Goal: Task Accomplishment & Management: Use online tool/utility

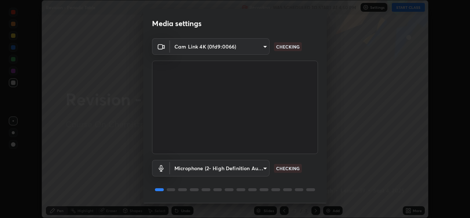
scroll to position [23, 0]
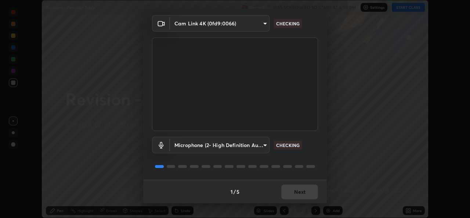
click at [296, 191] on div "1 / 5 Next" at bounding box center [234, 190] width 183 height 23
click at [295, 197] on div "1 / 5 Next" at bounding box center [234, 190] width 183 height 23
click at [293, 193] on div "1 / 5 Next" at bounding box center [234, 190] width 183 height 23
click at [297, 192] on div "1 / 5 Next" at bounding box center [234, 190] width 183 height 23
click at [299, 192] on div "1 / 5 Next" at bounding box center [234, 190] width 183 height 23
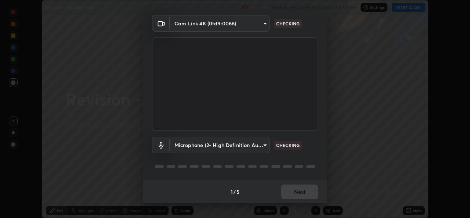
click at [300, 189] on div "1 / 5 Next" at bounding box center [234, 190] width 183 height 23
click at [301, 192] on div "1 / 5 Next" at bounding box center [234, 190] width 183 height 23
click at [302, 192] on div "1 / 5 Next" at bounding box center [234, 190] width 183 height 23
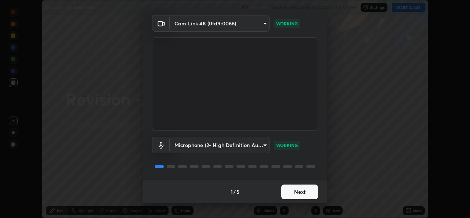
click at [301, 193] on button "Next" at bounding box center [299, 191] width 37 height 15
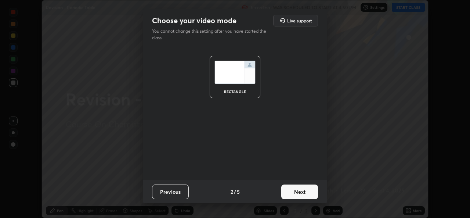
click at [300, 195] on button "Next" at bounding box center [299, 191] width 37 height 15
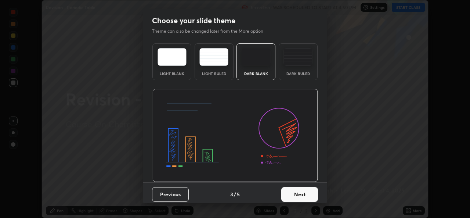
click at [300, 196] on button "Next" at bounding box center [299, 194] width 37 height 15
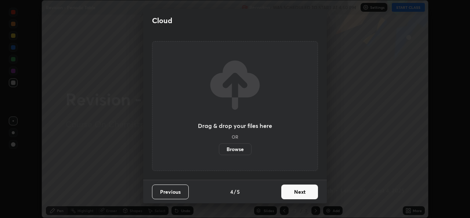
click at [302, 196] on button "Next" at bounding box center [299, 191] width 37 height 15
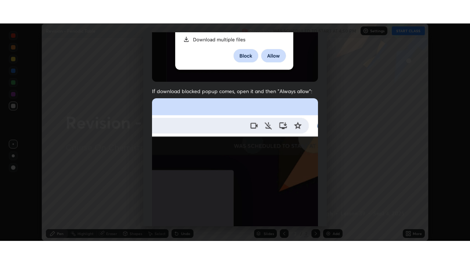
scroll to position [173, 0]
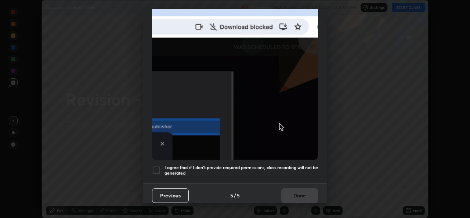
click at [154, 165] on div at bounding box center [156, 169] width 9 height 9
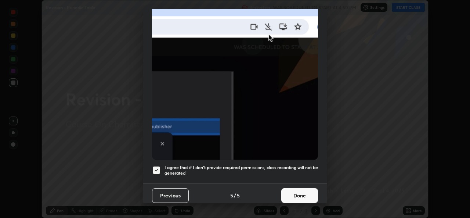
click at [294, 196] on button "Done" at bounding box center [299, 195] width 37 height 15
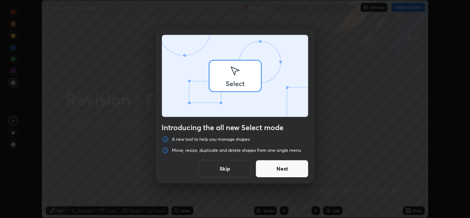
click at [372, 193] on div "Introducing the all new Select mode A new tool to help you manage shapes Move, …" at bounding box center [235, 109] width 470 height 218
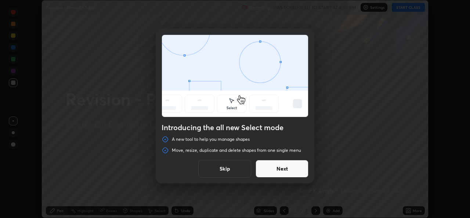
click at [232, 166] on button "Skip" at bounding box center [224, 169] width 53 height 18
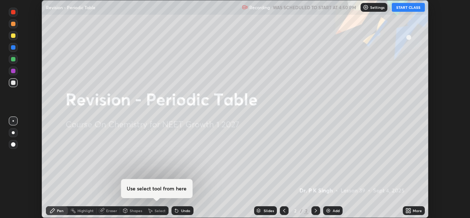
click at [410, 209] on icon at bounding box center [409, 209] width 2 height 2
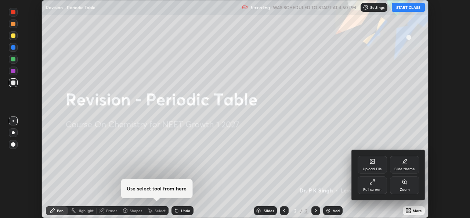
click at [368, 187] on div "Full screen" at bounding box center [372, 189] width 18 height 4
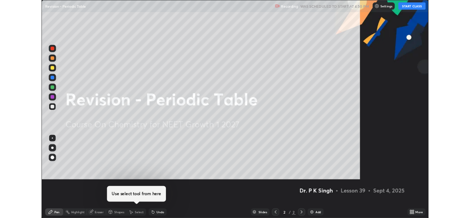
scroll to position [264, 470]
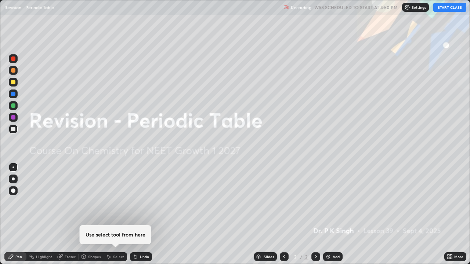
click at [443, 4] on button "START CLASS" at bounding box center [449, 7] width 33 height 9
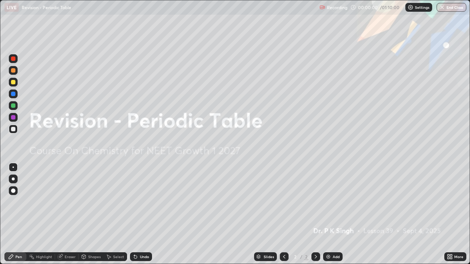
click at [456, 217] on div "More" at bounding box center [455, 256] width 22 height 9
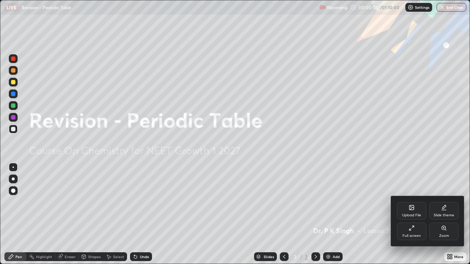
click at [409, 214] on div "Upload File" at bounding box center [411, 216] width 19 height 4
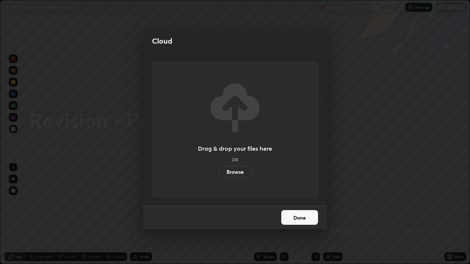
click at [228, 174] on label "Browse" at bounding box center [235, 172] width 33 height 12
click at [219, 174] on input "Browse" at bounding box center [219, 172] width 0 height 12
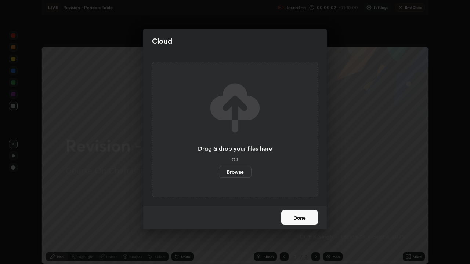
scroll to position [36470, 36218]
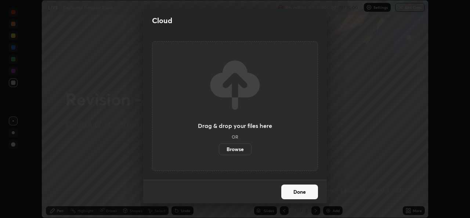
click at [226, 150] on label "Browse" at bounding box center [235, 149] width 33 height 12
click at [219, 150] on input "Browse" at bounding box center [219, 149] width 0 height 12
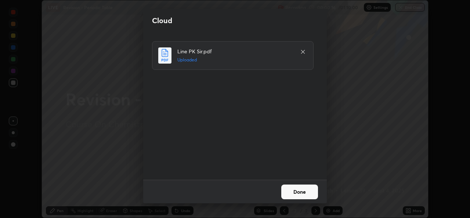
click at [291, 190] on button "Done" at bounding box center [299, 191] width 37 height 15
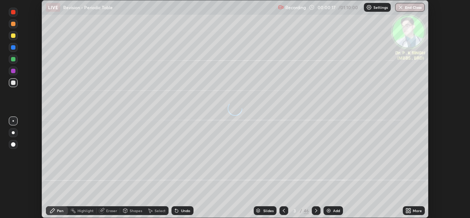
click at [407, 209] on icon at bounding box center [407, 209] width 2 height 2
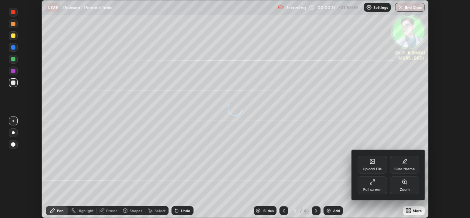
click at [372, 183] on icon at bounding box center [372, 182] width 6 height 6
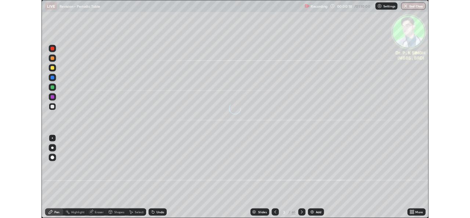
scroll to position [264, 470]
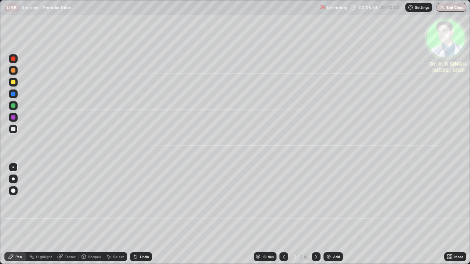
click at [313, 217] on div at bounding box center [315, 256] width 9 height 9
click at [312, 217] on div at bounding box center [315, 256] width 9 height 9
click at [138, 217] on div "Undo" at bounding box center [141, 256] width 22 height 9
click at [140, 217] on div "Undo" at bounding box center [144, 257] width 9 height 4
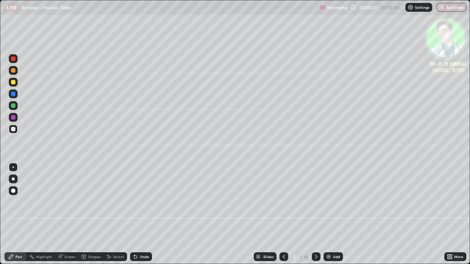
click at [139, 217] on div "Undo" at bounding box center [141, 256] width 22 height 9
click at [134, 217] on icon at bounding box center [135, 257] width 3 height 3
click at [283, 217] on icon at bounding box center [284, 257] width 6 height 6
click at [287, 217] on div at bounding box center [283, 256] width 9 height 9
click at [312, 217] on div at bounding box center [315, 256] width 9 height 15
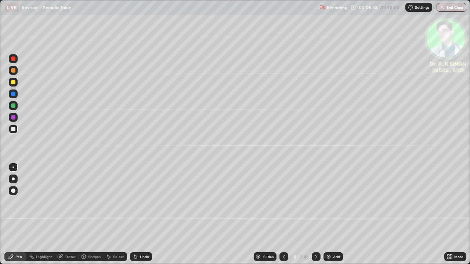
click at [314, 217] on icon at bounding box center [316, 257] width 6 height 6
click at [283, 217] on icon at bounding box center [284, 257] width 6 height 6
click at [315, 217] on icon at bounding box center [316, 257] width 6 height 6
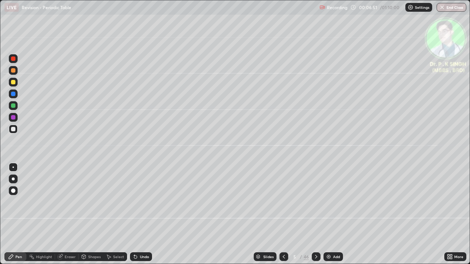
click at [279, 217] on div at bounding box center [283, 256] width 9 height 9
click at [281, 217] on icon at bounding box center [284, 257] width 6 height 6
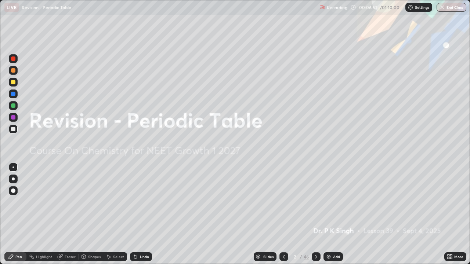
click at [282, 217] on icon at bounding box center [284, 257] width 6 height 6
click at [283, 217] on icon at bounding box center [284, 257] width 6 height 6
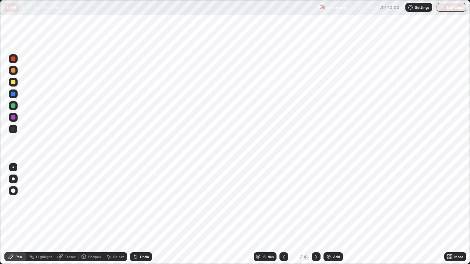
click at [282, 217] on icon at bounding box center [284, 257] width 6 height 6
click at [315, 217] on icon at bounding box center [316, 257] width 6 height 6
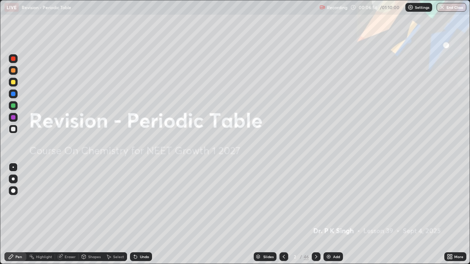
click at [315, 217] on icon at bounding box center [316, 257] width 6 height 6
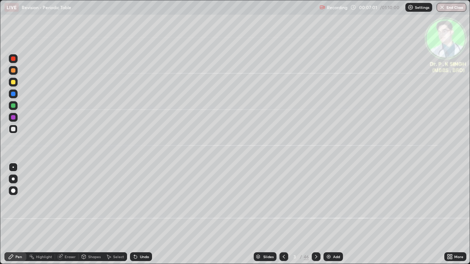
click at [15, 217] on div "Pen" at bounding box center [15, 256] width 22 height 9
click at [13, 59] on div at bounding box center [13, 58] width 4 height 4
click at [313, 217] on icon at bounding box center [316, 257] width 6 height 6
click at [315, 217] on icon at bounding box center [316, 257] width 6 height 6
click at [64, 217] on div "Eraser" at bounding box center [66, 256] width 23 height 9
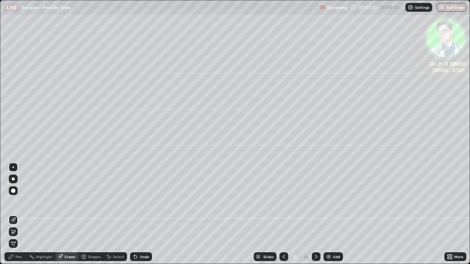
click at [17, 217] on div "Pen" at bounding box center [18, 257] width 7 height 4
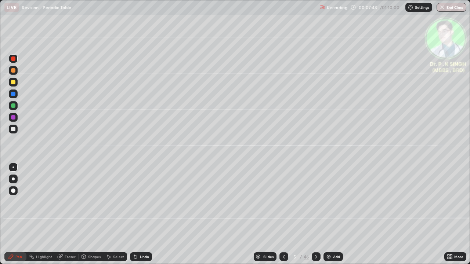
click at [283, 217] on icon at bounding box center [283, 257] width 2 height 4
click at [283, 217] on icon at bounding box center [284, 257] width 6 height 6
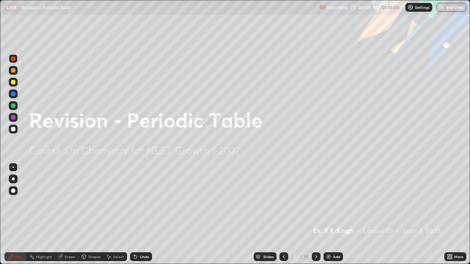
click at [316, 217] on icon at bounding box center [316, 257] width 6 height 6
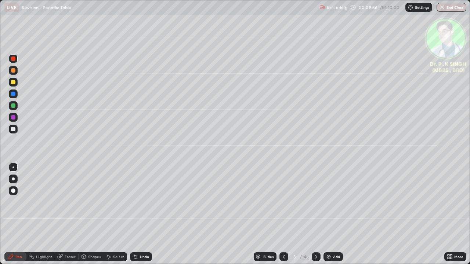
click at [315, 217] on icon at bounding box center [316, 257] width 6 height 6
click at [314, 217] on div at bounding box center [315, 256] width 9 height 9
click at [316, 217] on div at bounding box center [315, 256] width 9 height 9
click at [284, 217] on div at bounding box center [283, 256] width 9 height 9
click at [285, 217] on div at bounding box center [283, 256] width 9 height 9
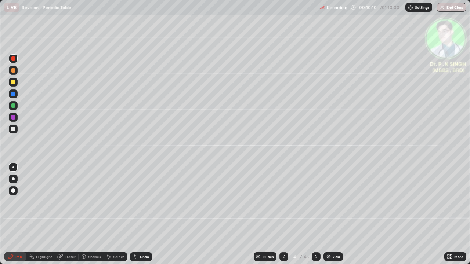
click at [283, 217] on icon at bounding box center [284, 257] width 6 height 6
click at [285, 217] on div at bounding box center [283, 256] width 9 height 15
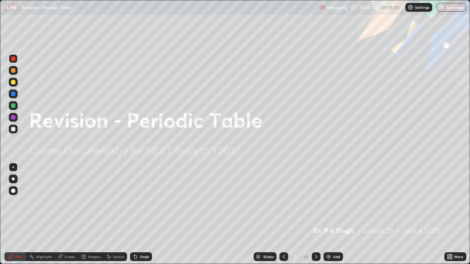
click at [319, 217] on div at bounding box center [315, 256] width 9 height 9
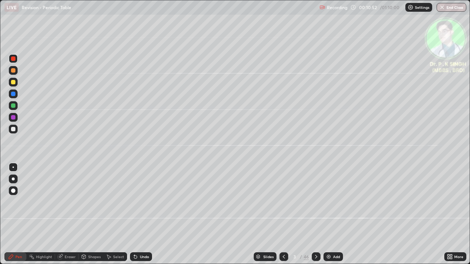
click at [284, 217] on div at bounding box center [283, 256] width 9 height 15
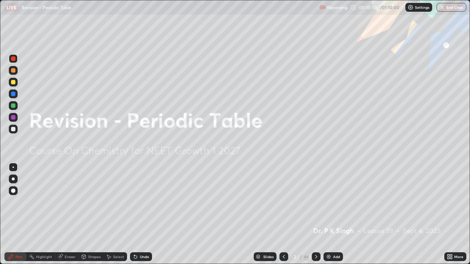
click at [315, 217] on icon at bounding box center [316, 257] width 6 height 6
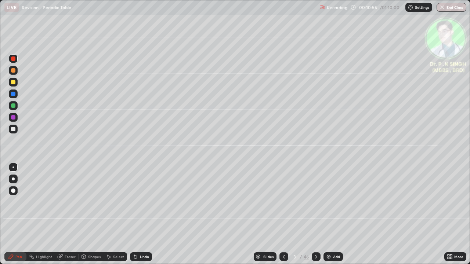
click at [59, 217] on icon at bounding box center [60, 257] width 5 height 5
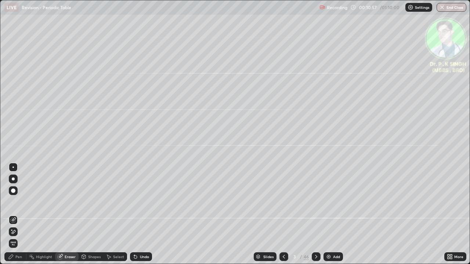
click at [14, 217] on span "Erase all" at bounding box center [13, 243] width 8 height 4
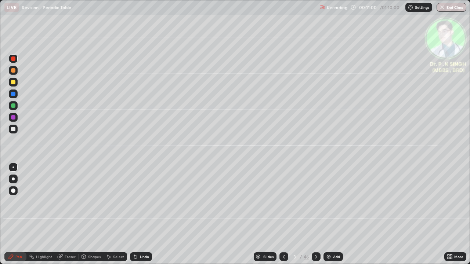
click at [318, 217] on div at bounding box center [315, 256] width 9 height 15
click at [61, 217] on icon at bounding box center [61, 256] width 4 height 4
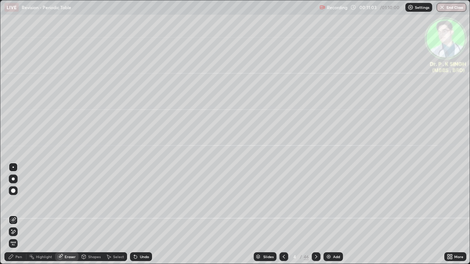
click at [13, 217] on span "Erase all" at bounding box center [13, 243] width 8 height 4
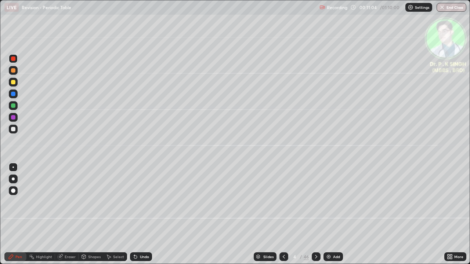
click at [315, 217] on icon at bounding box center [316, 257] width 2 height 4
click at [60, 217] on icon at bounding box center [60, 257] width 6 height 6
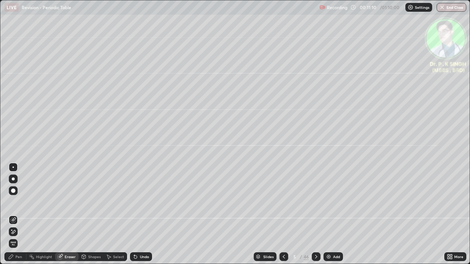
click at [14, 217] on span "Erase all" at bounding box center [13, 243] width 8 height 4
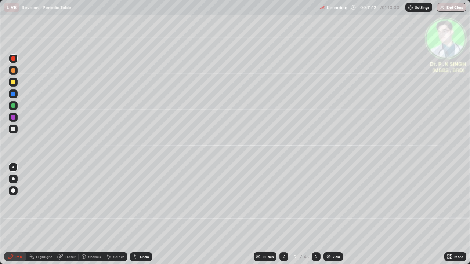
click at [283, 217] on icon at bounding box center [284, 257] width 6 height 6
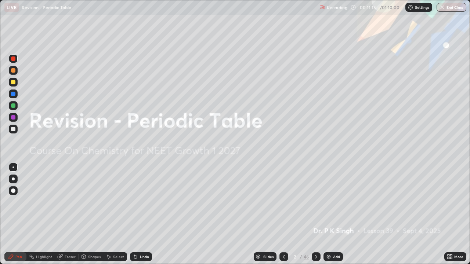
click at [318, 217] on div at bounding box center [315, 256] width 9 height 9
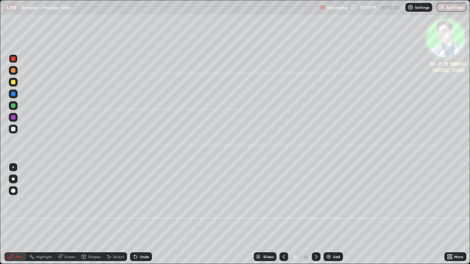
click at [14, 118] on div at bounding box center [13, 117] width 4 height 4
click at [66, 217] on div "Eraser" at bounding box center [70, 257] width 11 height 4
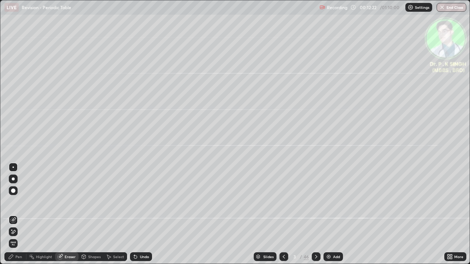
click at [13, 217] on span "Erase all" at bounding box center [13, 243] width 8 height 4
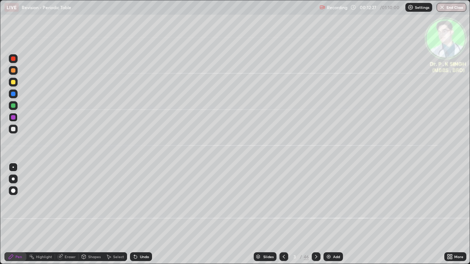
click at [14, 106] on div at bounding box center [13, 105] width 4 height 4
click at [315, 217] on div at bounding box center [315, 256] width 9 height 9
click at [282, 217] on icon at bounding box center [284, 257] width 6 height 6
click at [316, 217] on div at bounding box center [315, 256] width 9 height 15
click at [15, 82] on div at bounding box center [13, 82] width 4 height 4
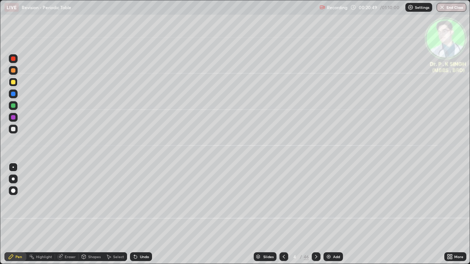
click at [59, 217] on div "Eraser" at bounding box center [66, 256] width 23 height 9
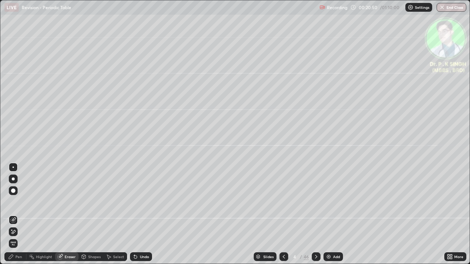
click at [15, 217] on span "Erase all" at bounding box center [13, 243] width 8 height 4
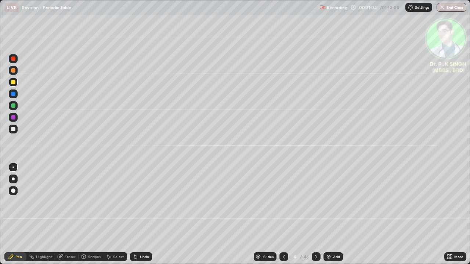
click at [63, 217] on div "Eraser" at bounding box center [66, 256] width 23 height 9
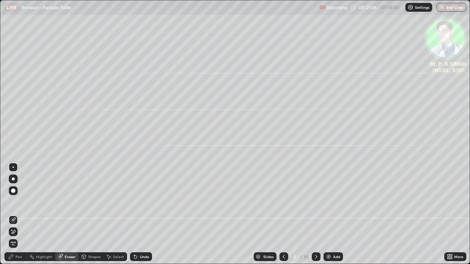
click at [16, 217] on icon at bounding box center [13, 220] width 6 height 6
click at [14, 217] on icon at bounding box center [11, 257] width 6 height 6
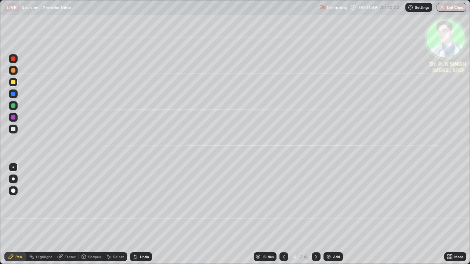
click at [314, 217] on icon at bounding box center [316, 257] width 6 height 6
click at [17, 96] on div at bounding box center [13, 94] width 9 height 9
click at [312, 217] on div at bounding box center [315, 256] width 9 height 9
click at [14, 83] on div at bounding box center [13, 82] width 4 height 4
click at [315, 217] on icon at bounding box center [316, 257] width 6 height 6
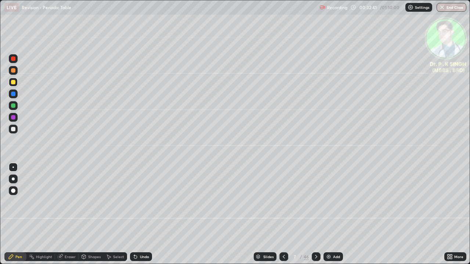
click at [315, 217] on icon at bounding box center [316, 257] width 6 height 6
click at [15, 94] on div at bounding box center [13, 94] width 4 height 4
click at [314, 217] on icon at bounding box center [316, 257] width 6 height 6
click at [286, 217] on div at bounding box center [283, 256] width 9 height 9
click at [284, 217] on icon at bounding box center [284, 257] width 6 height 6
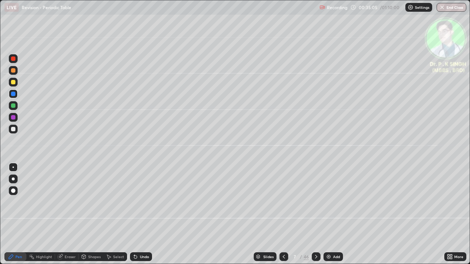
click at [283, 217] on icon at bounding box center [284, 257] width 6 height 6
click at [315, 217] on icon at bounding box center [316, 257] width 6 height 6
click at [316, 217] on icon at bounding box center [316, 257] width 6 height 6
click at [316, 217] on div at bounding box center [315, 256] width 9 height 9
click at [318, 217] on div at bounding box center [315, 256] width 9 height 9
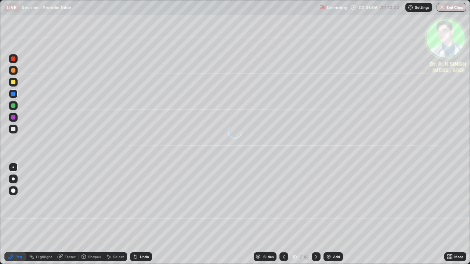
click at [16, 83] on div at bounding box center [13, 82] width 9 height 9
click at [16, 81] on div at bounding box center [13, 82] width 9 height 9
click at [315, 217] on icon at bounding box center [316, 257] width 2 height 4
click at [315, 217] on icon at bounding box center [316, 257] width 6 height 6
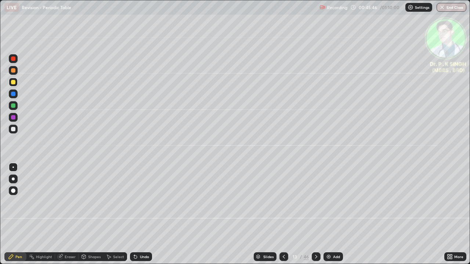
click at [315, 217] on icon at bounding box center [316, 257] width 6 height 6
click at [15, 82] on div at bounding box center [13, 82] width 4 height 4
click at [316, 217] on icon at bounding box center [316, 257] width 6 height 6
click at [14, 95] on div at bounding box center [13, 94] width 4 height 4
click at [15, 106] on div at bounding box center [13, 105] width 4 height 4
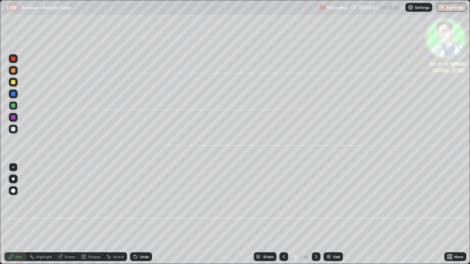
click at [13, 106] on div at bounding box center [13, 105] width 4 height 4
click at [14, 106] on div at bounding box center [13, 105] width 4 height 4
click at [454, 9] on button "End Class" at bounding box center [451, 7] width 30 height 9
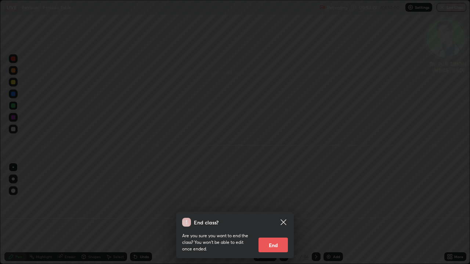
click at [267, 217] on button "End" at bounding box center [272, 245] width 29 height 15
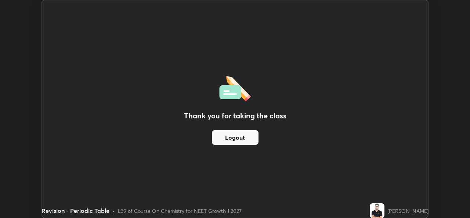
scroll to position [36470, 36218]
